Goal: Information Seeking & Learning: Stay updated

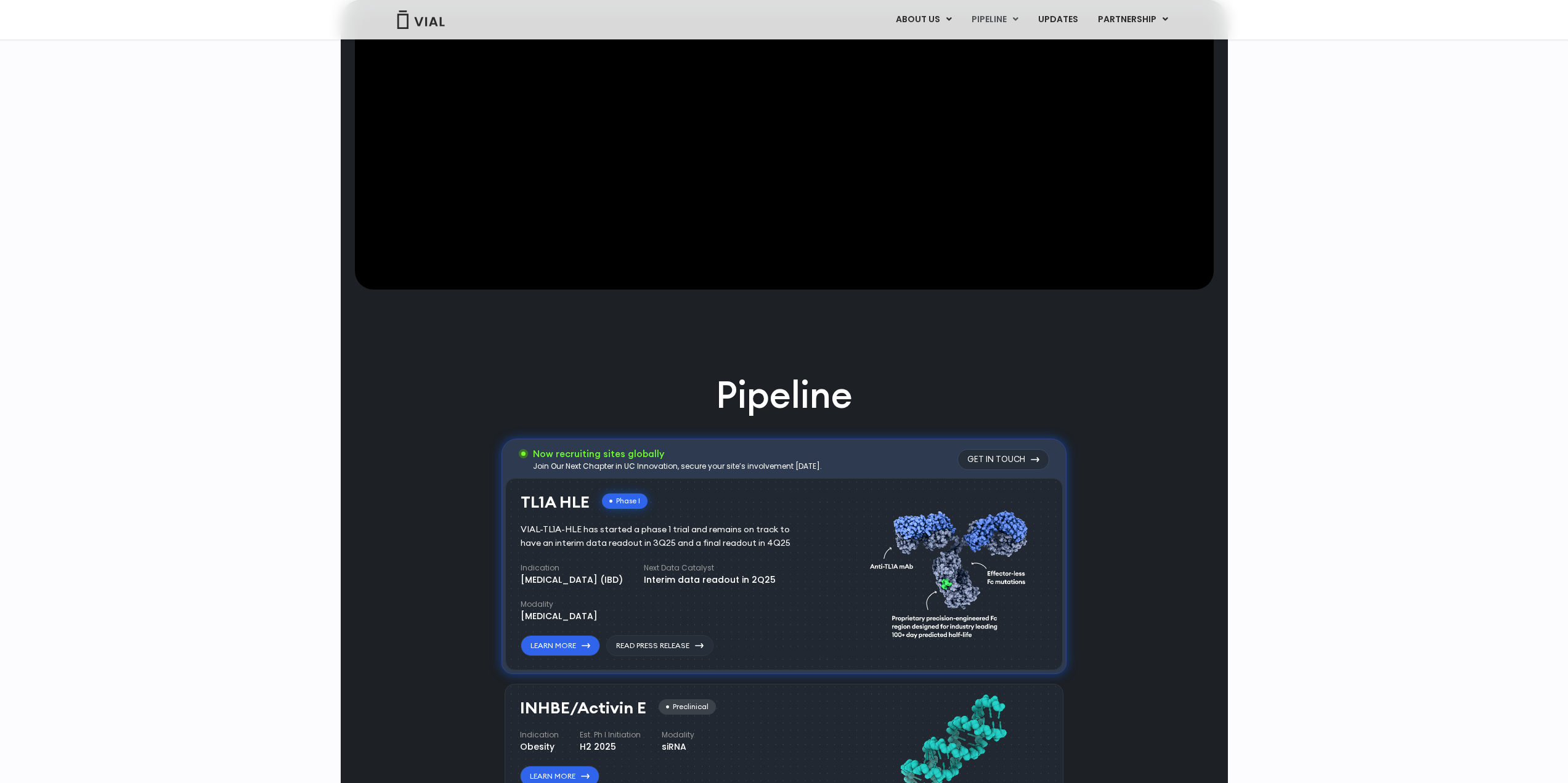
scroll to position [544, 0]
click at [1057, 15] on link "UPDATES" at bounding box center [1057, 20] width 59 height 21
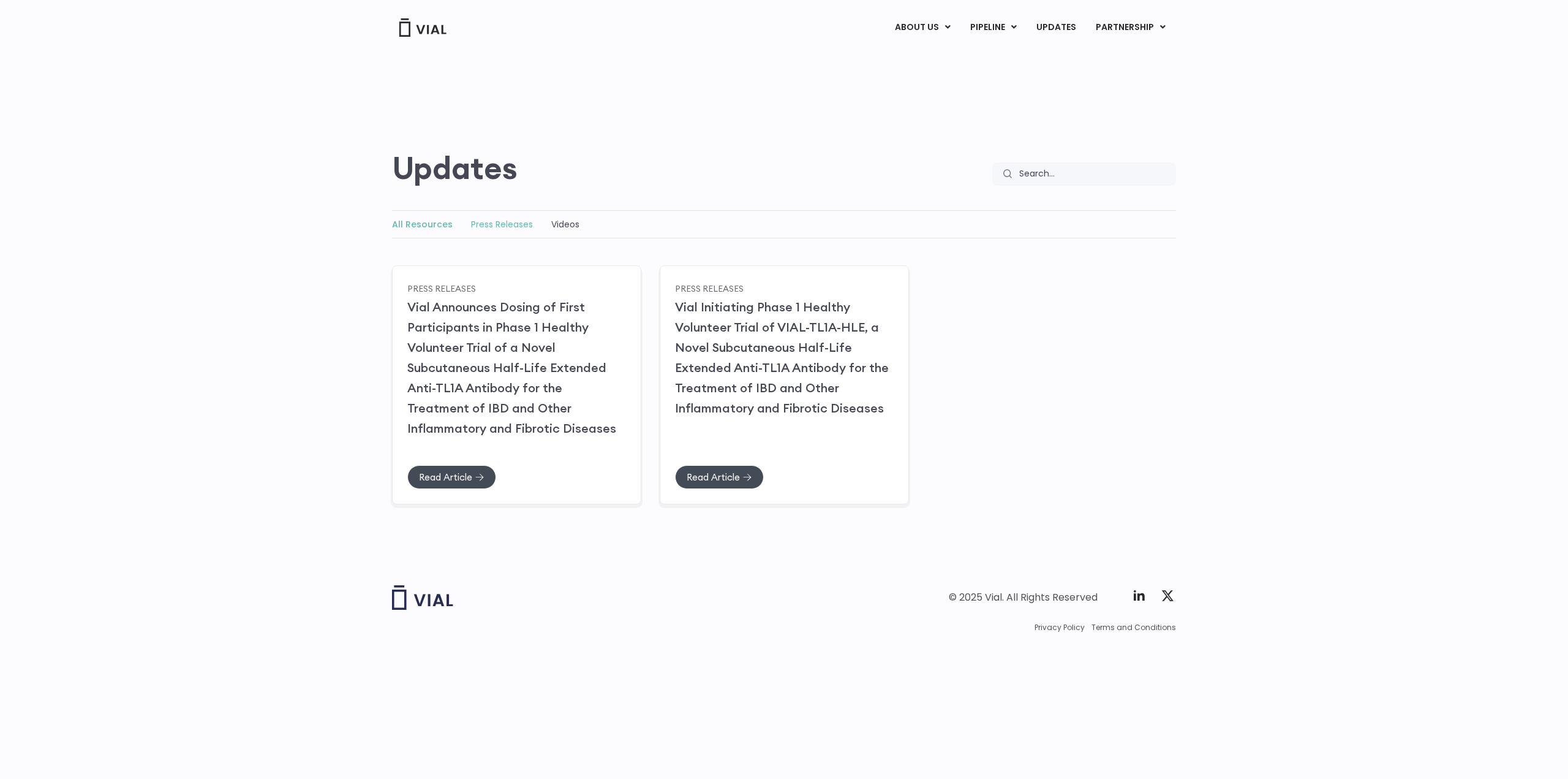
click at [496, 229] on link "Press Releases" at bounding box center [502, 224] width 62 height 12
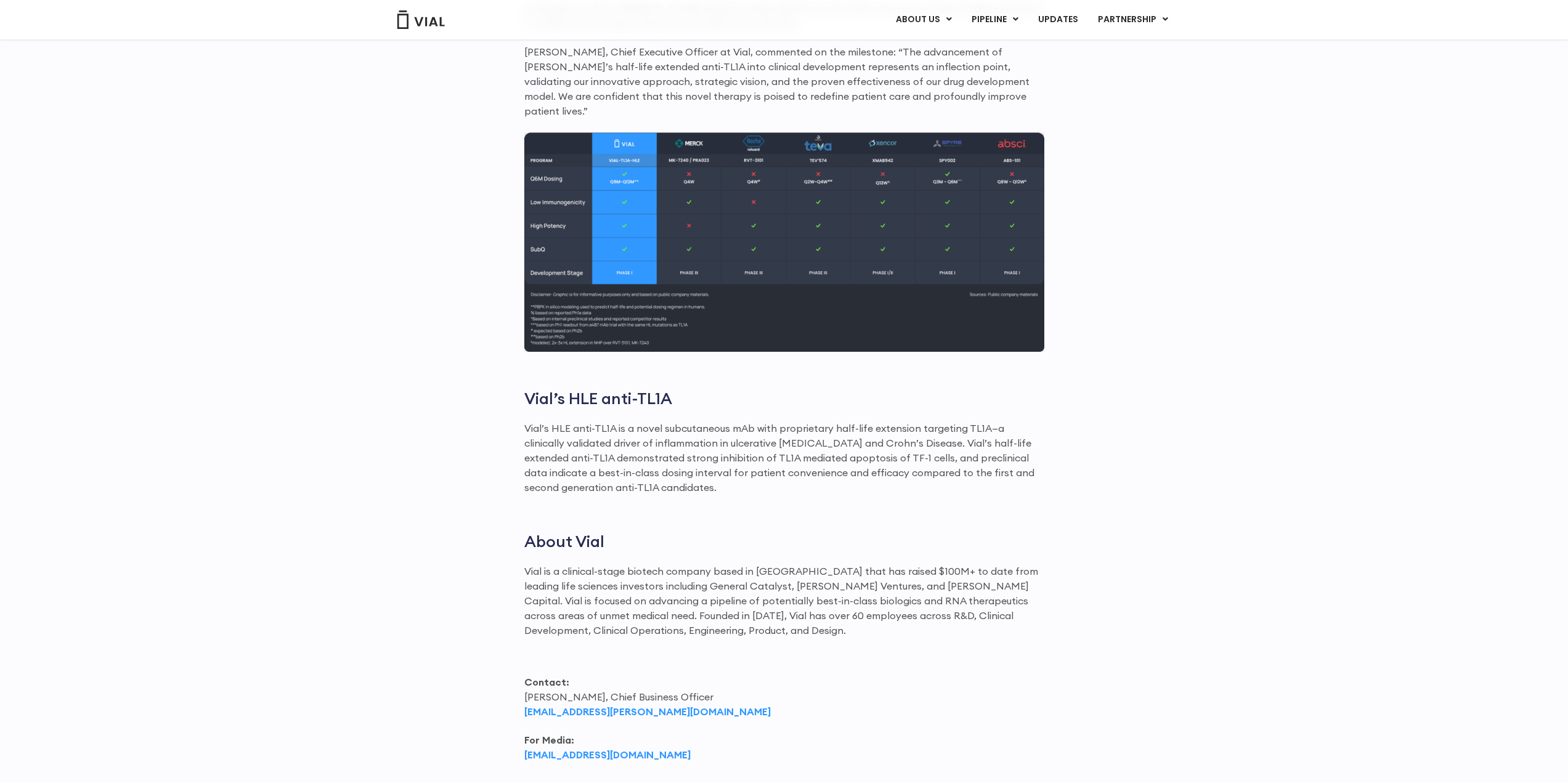
scroll to position [1289, 0]
